Goal: Ask a question: Seek information or help from site administrators or community

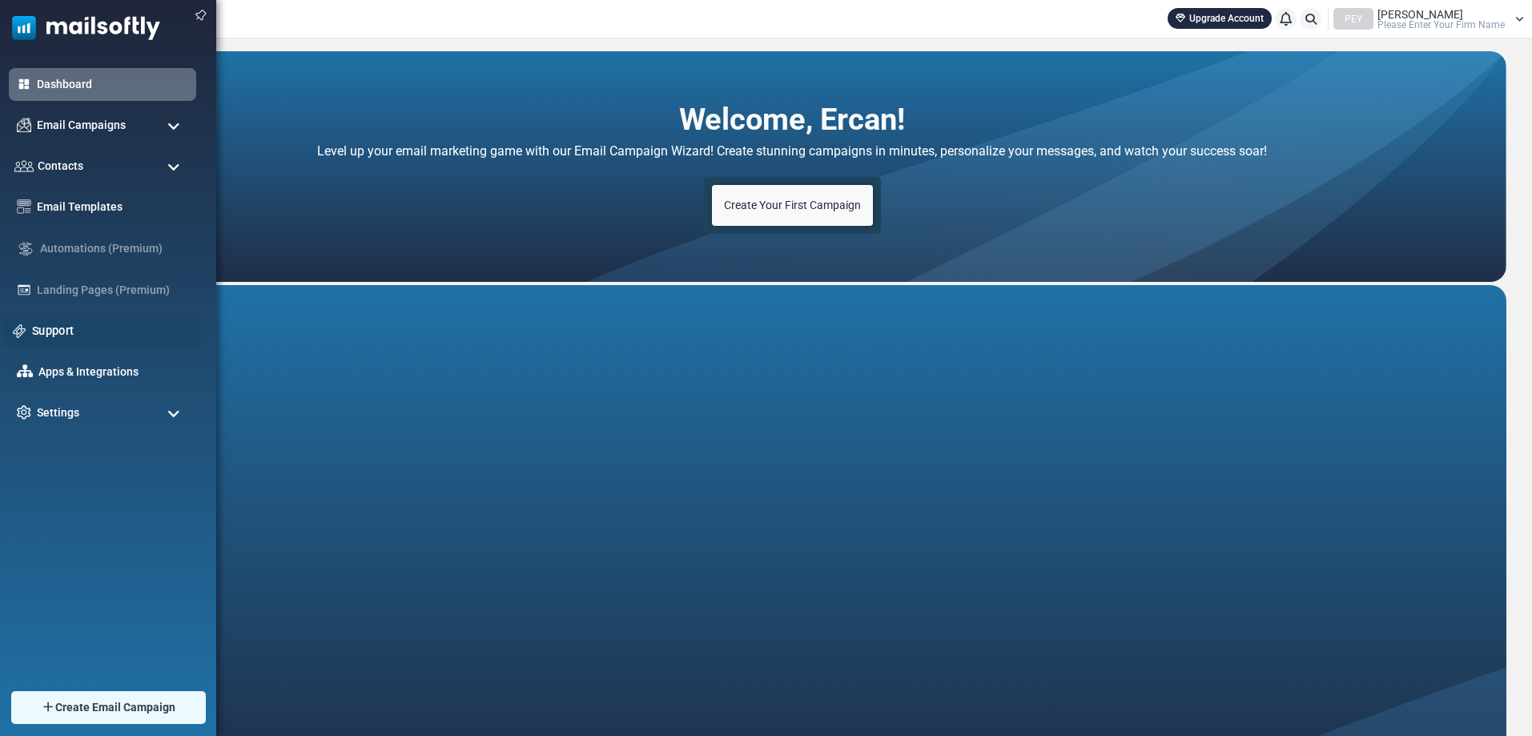
click at [72, 329] on link "Support" at bounding box center [112, 331] width 160 height 18
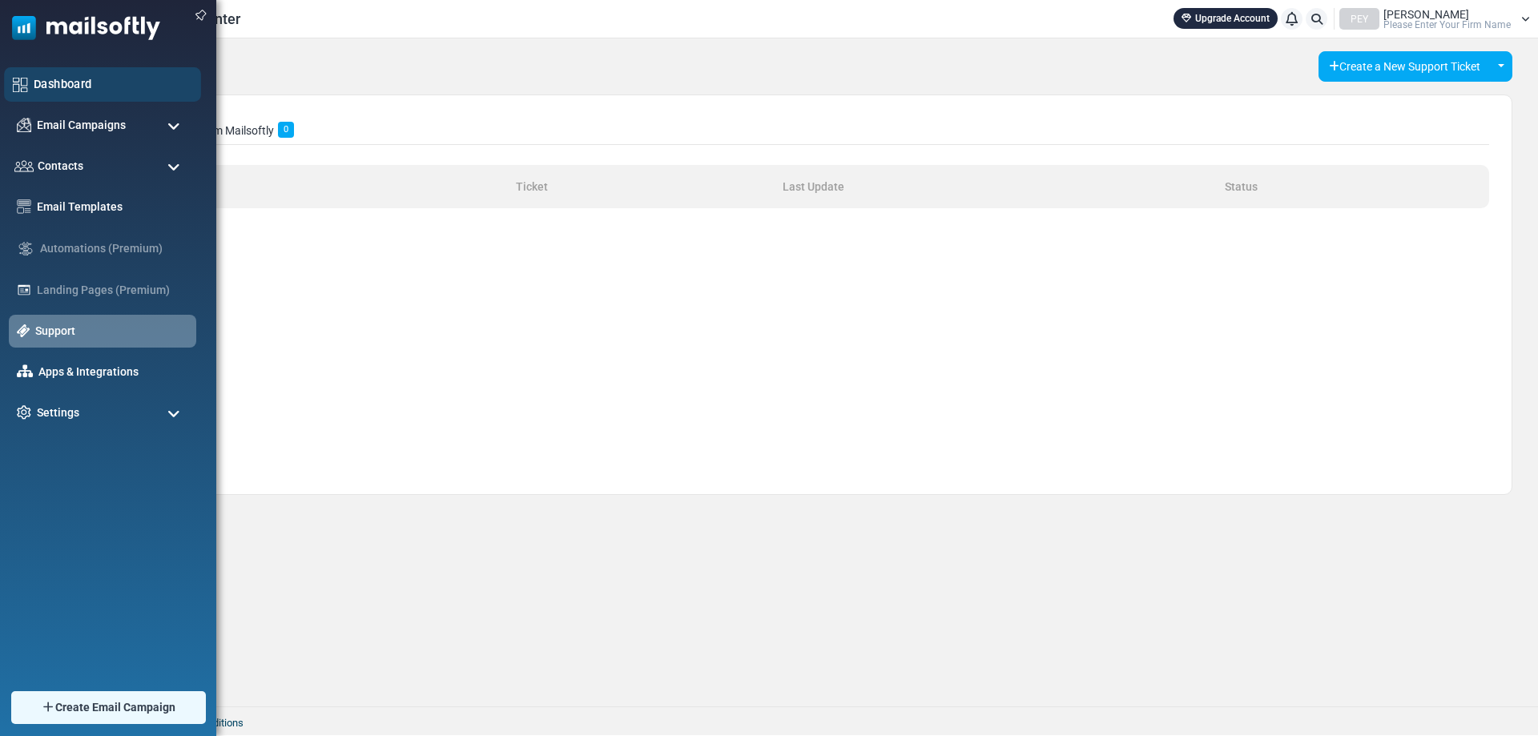
click at [75, 81] on link "Dashboard" at bounding box center [113, 84] width 159 height 18
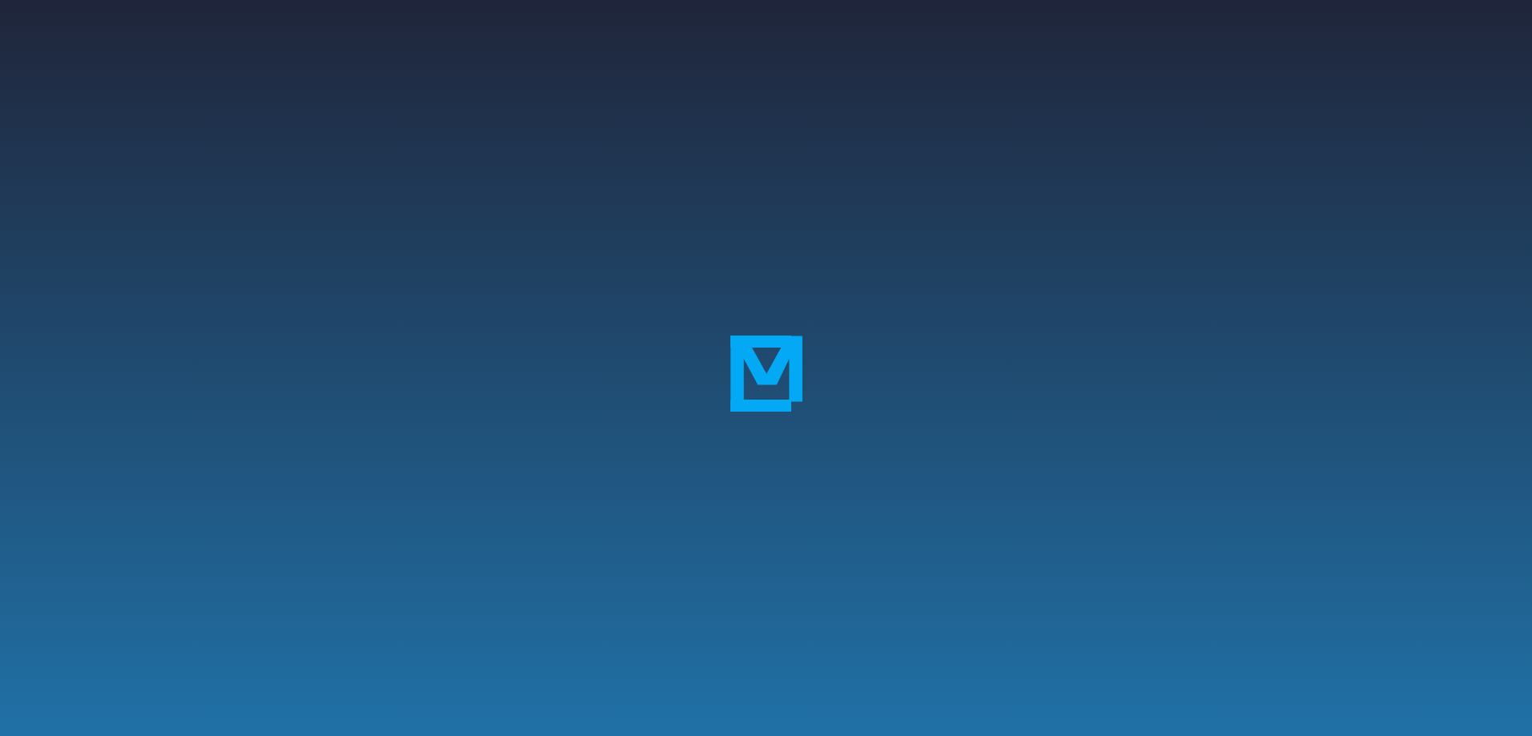
scroll to position [147, 0]
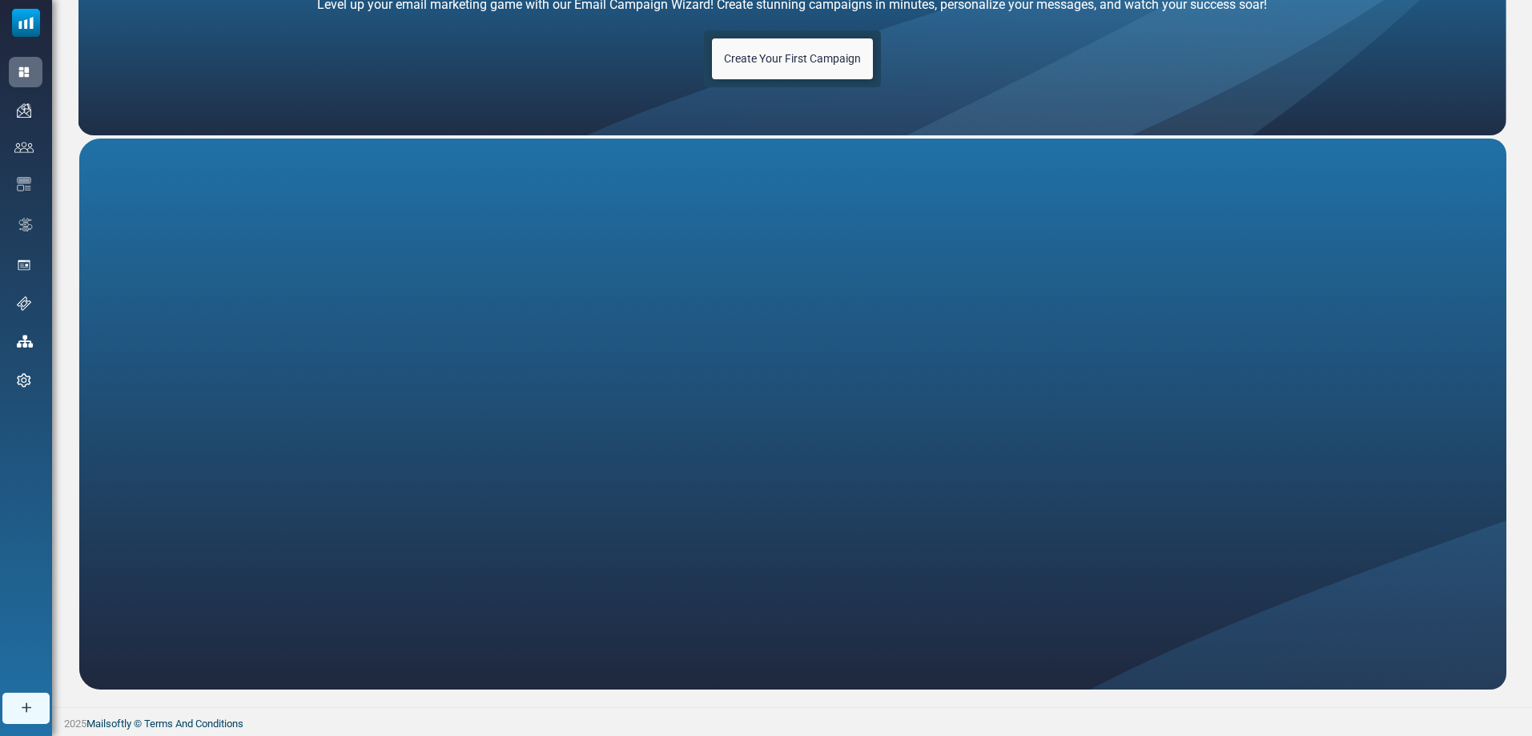
click at [815, 43] on link "Create Your First Campaign" at bounding box center [792, 58] width 161 height 41
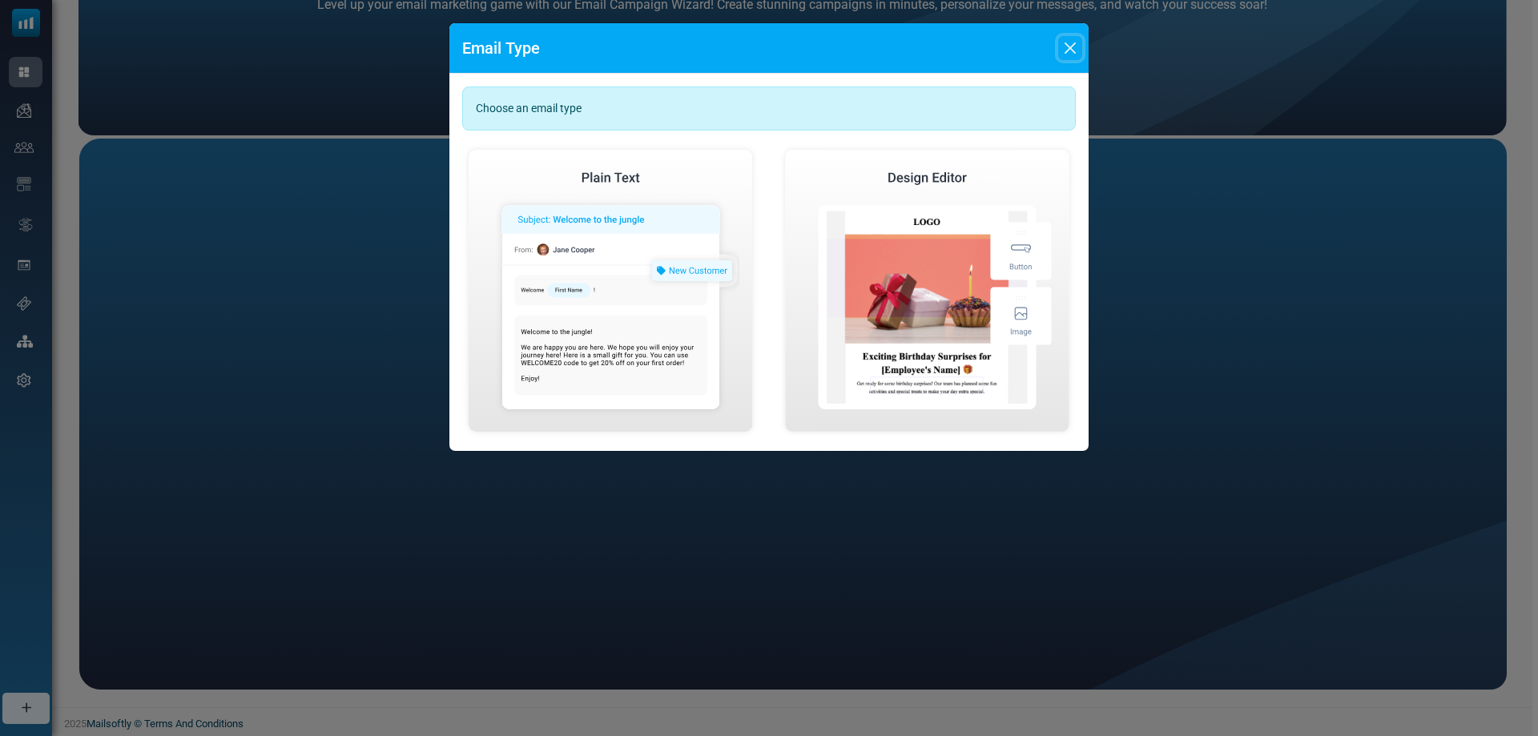
click at [1061, 54] on button "Close" at bounding box center [1070, 48] width 24 height 24
